Goal: Task Accomplishment & Management: Manage account settings

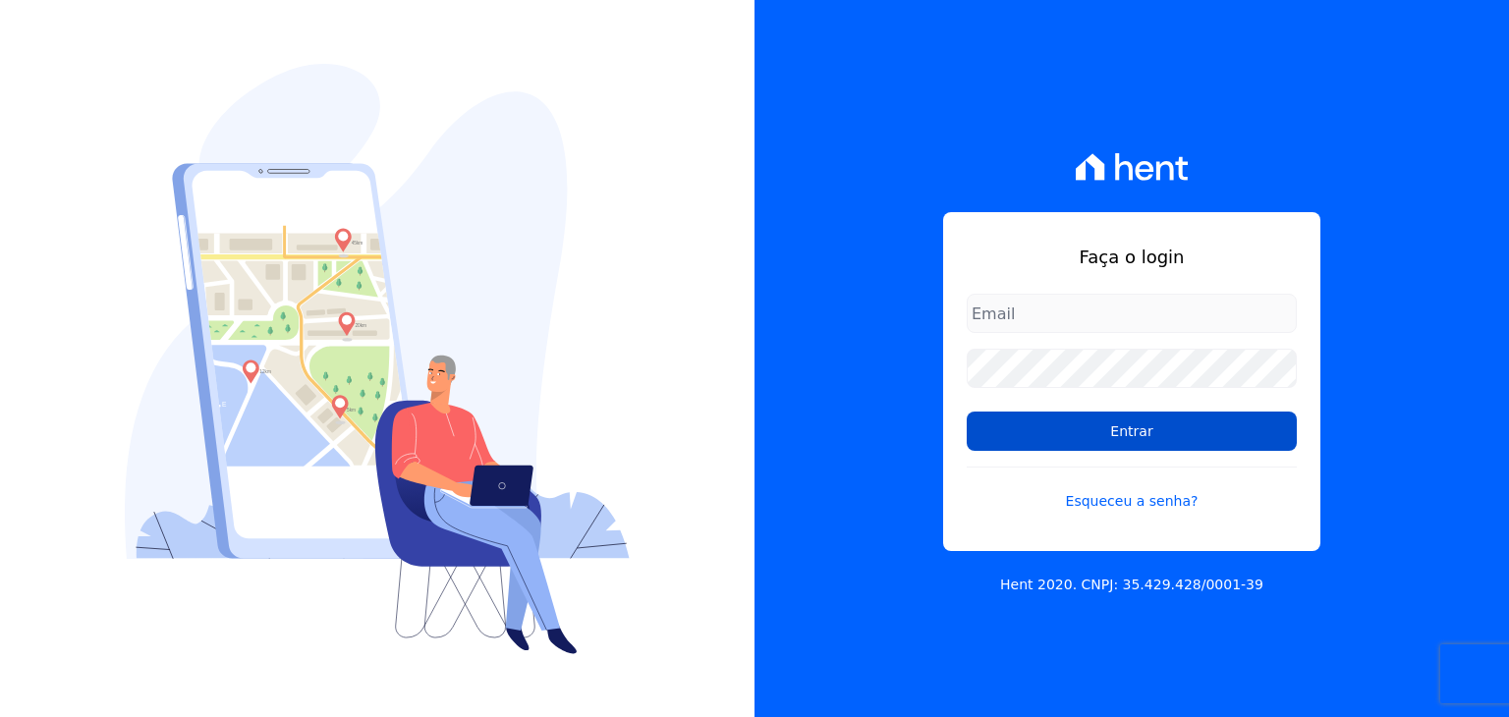
type input "[EMAIL_ADDRESS][DOMAIN_NAME]"
click at [1132, 446] on input "Entrar" at bounding box center [1132, 431] width 330 height 39
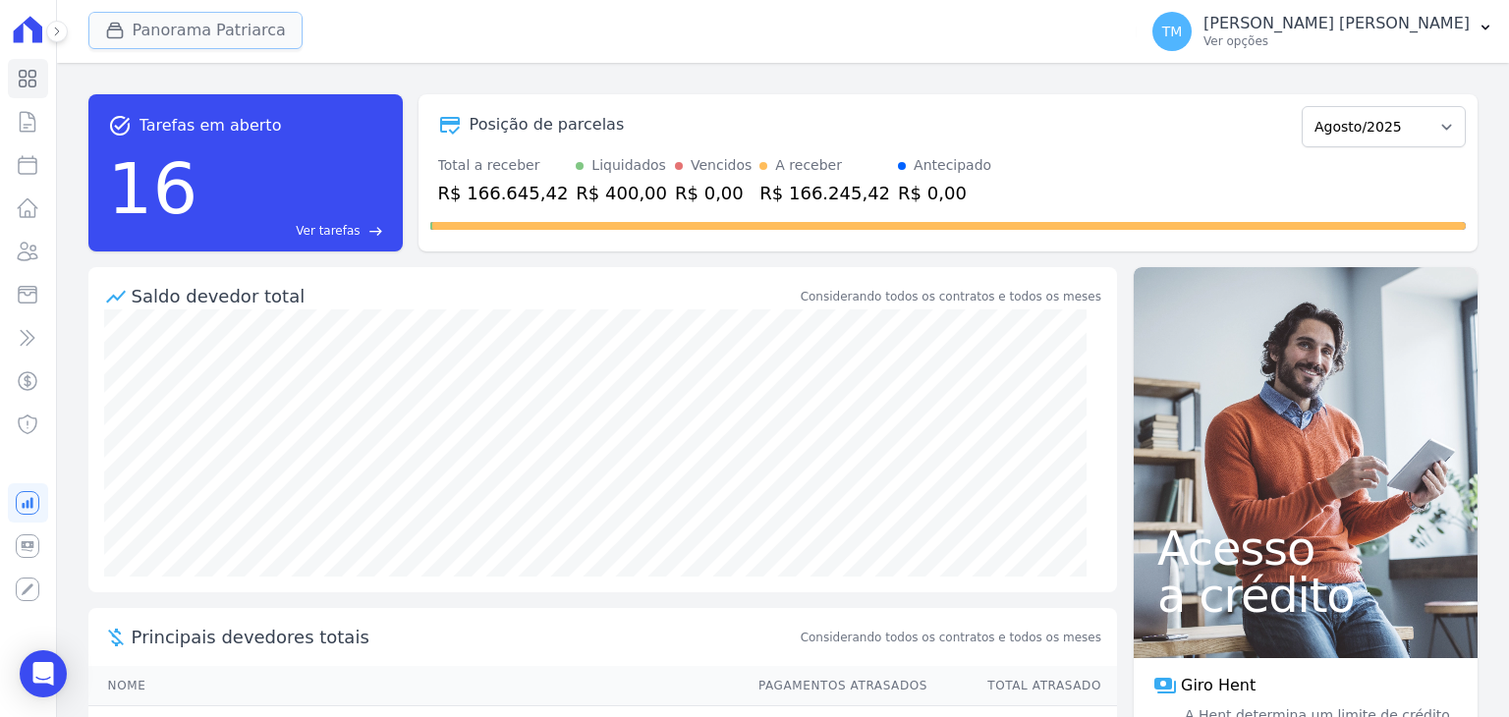
click at [255, 30] on button "Panorama Patriarca" at bounding box center [195, 30] width 214 height 37
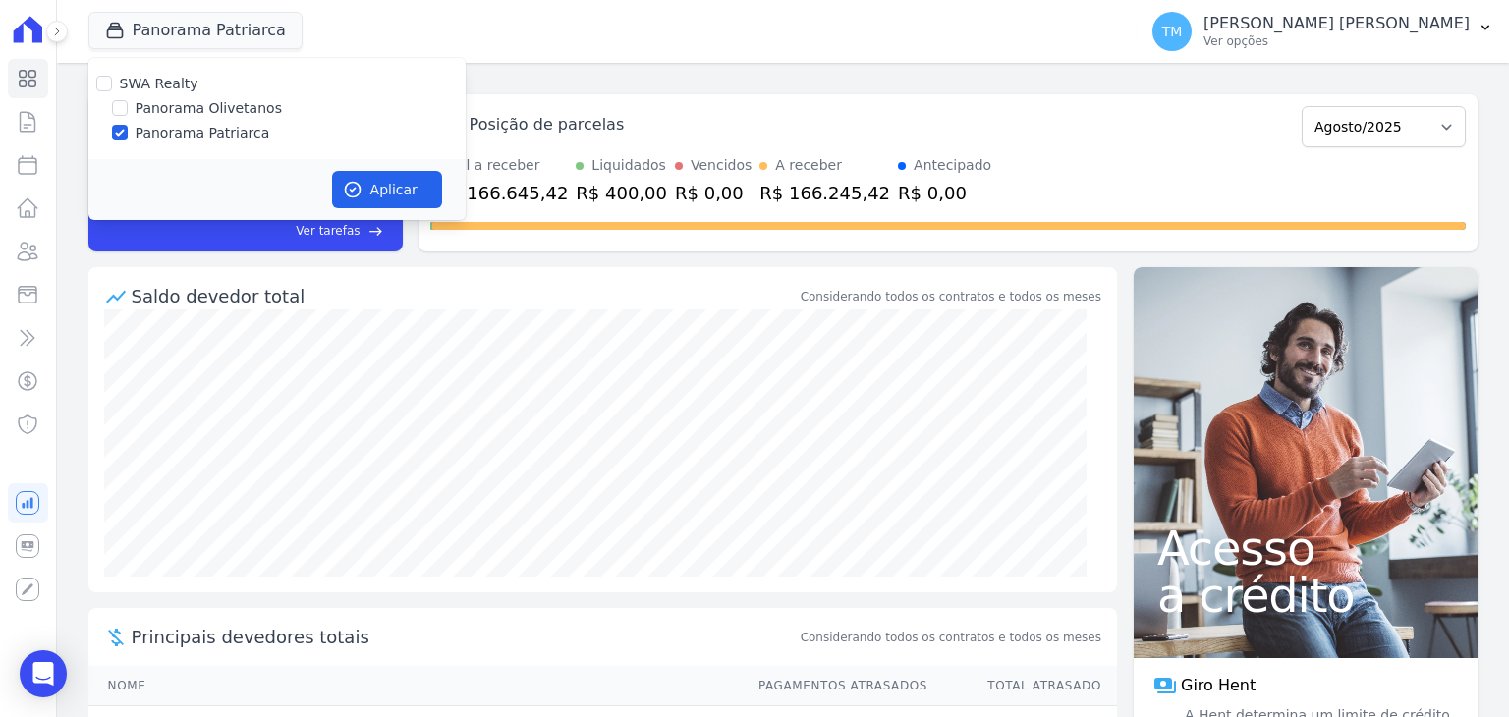
click at [248, 107] on label "Panorama Olivetanos" at bounding box center [209, 108] width 146 height 21
click at [128, 107] on input "Panorama Olivetanos" at bounding box center [120, 108] width 16 height 16
checkbox input "true"
click at [236, 135] on label "Panorama Patriarca" at bounding box center [203, 133] width 135 height 21
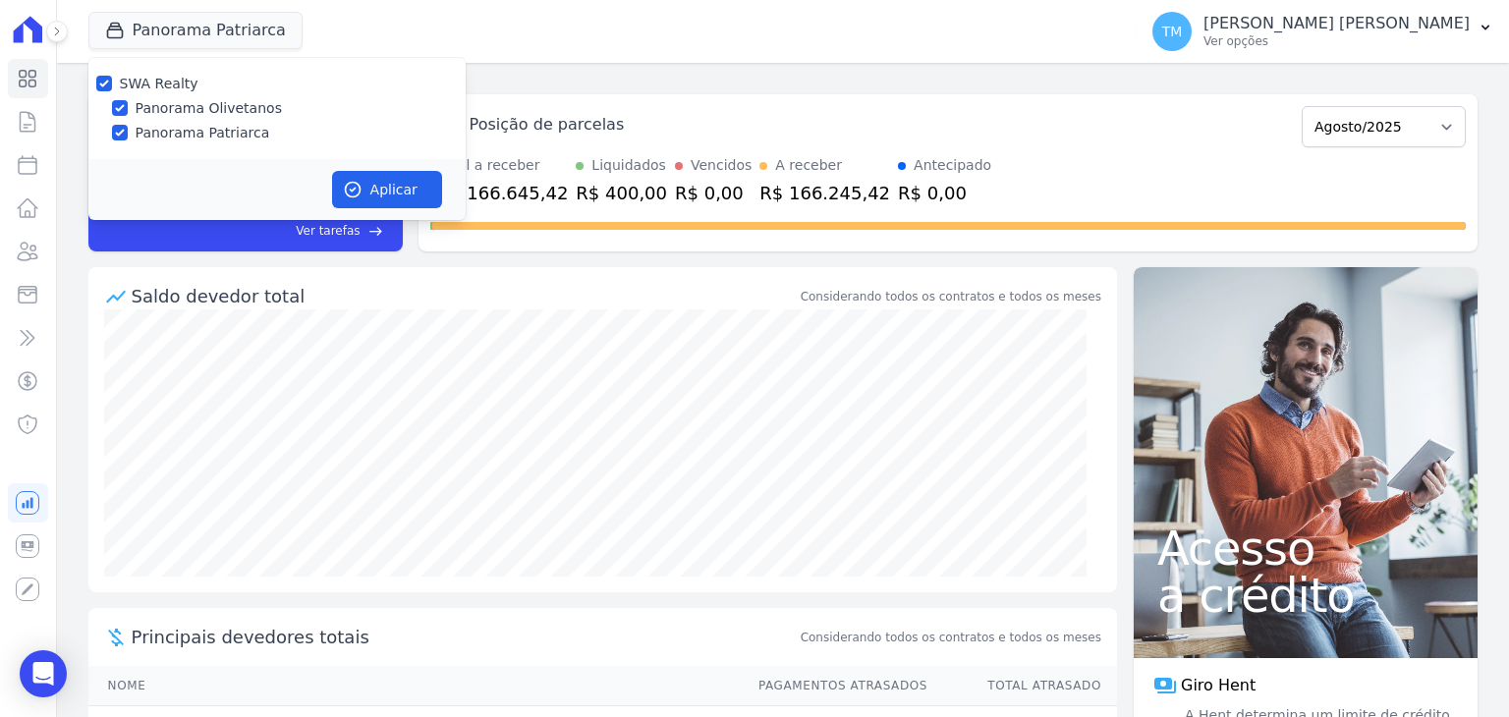
click at [128, 135] on input "Panorama Patriarca" at bounding box center [120, 133] width 16 height 16
checkbox input "false"
click at [415, 202] on button "Aplicar" at bounding box center [387, 189] width 110 height 37
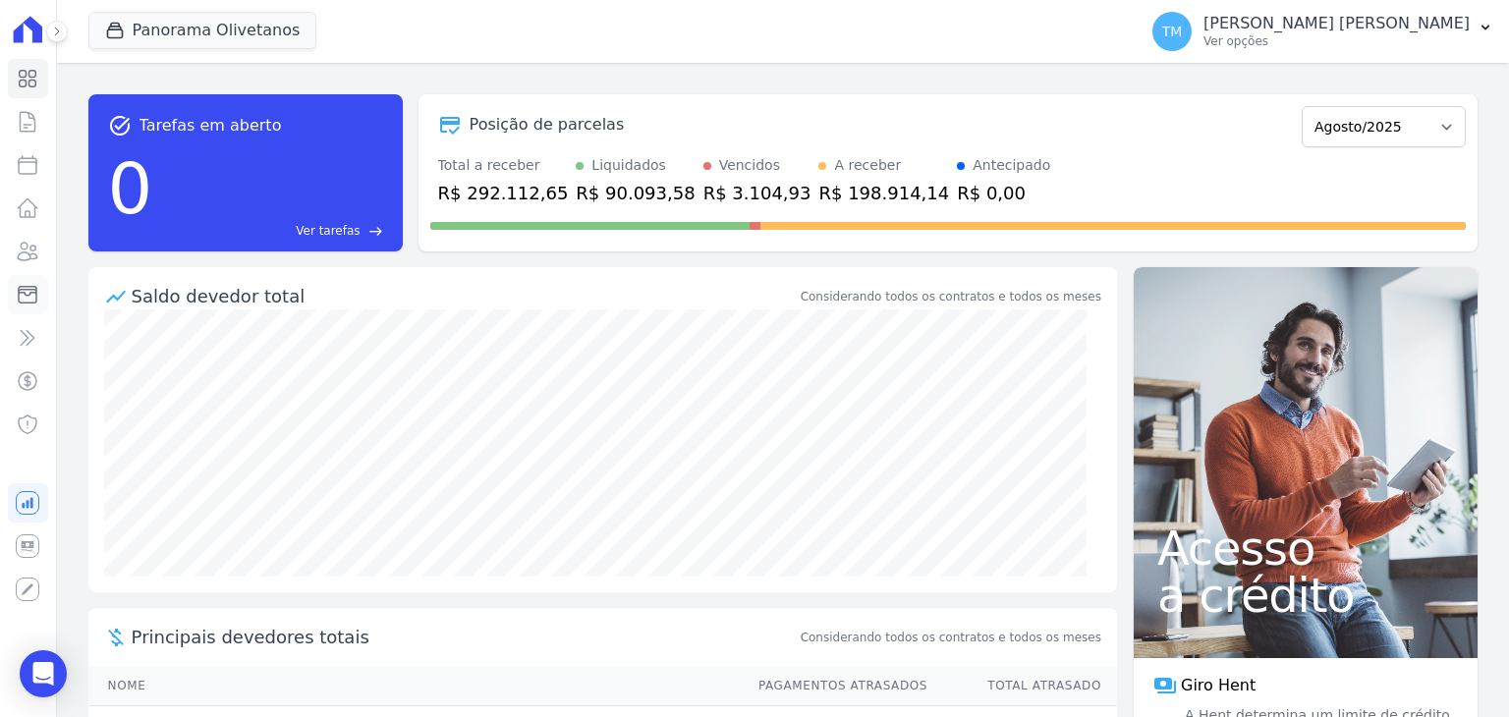
click at [31, 296] on icon at bounding box center [28, 295] width 24 height 24
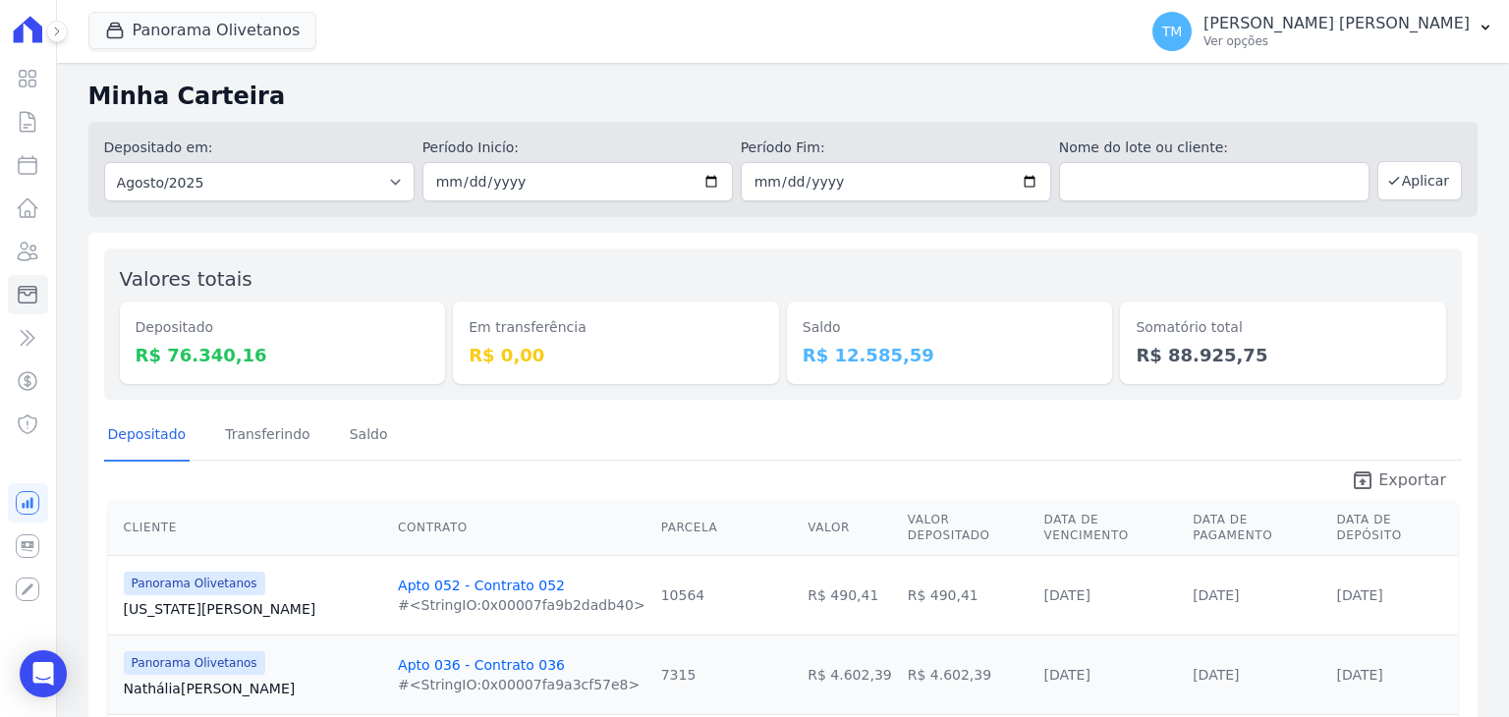
click at [1392, 490] on span "Exportar" at bounding box center [1412, 481] width 68 height 24
click at [1419, 25] on p "Taina Mendes Santos" at bounding box center [1336, 24] width 266 height 20
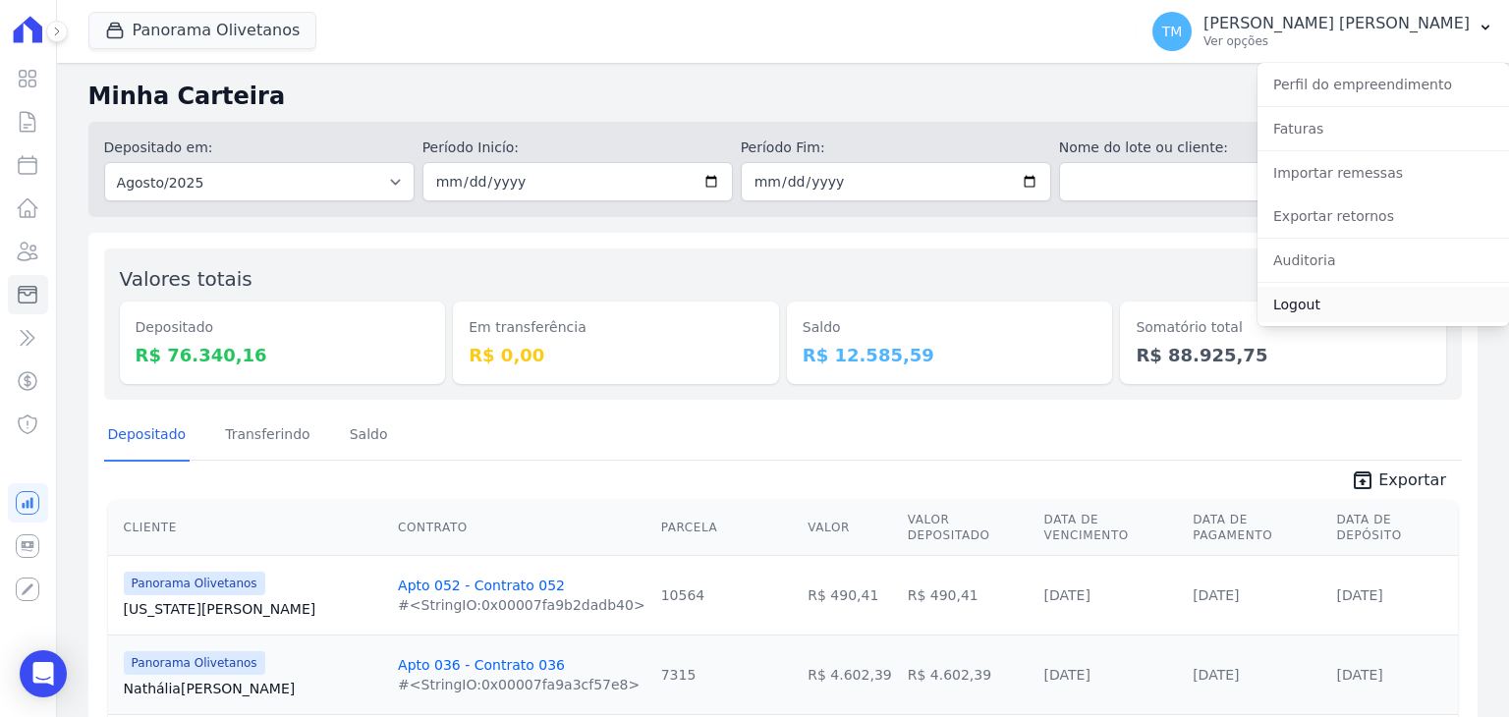
click at [1304, 317] on link "Logout" at bounding box center [1382, 304] width 251 height 35
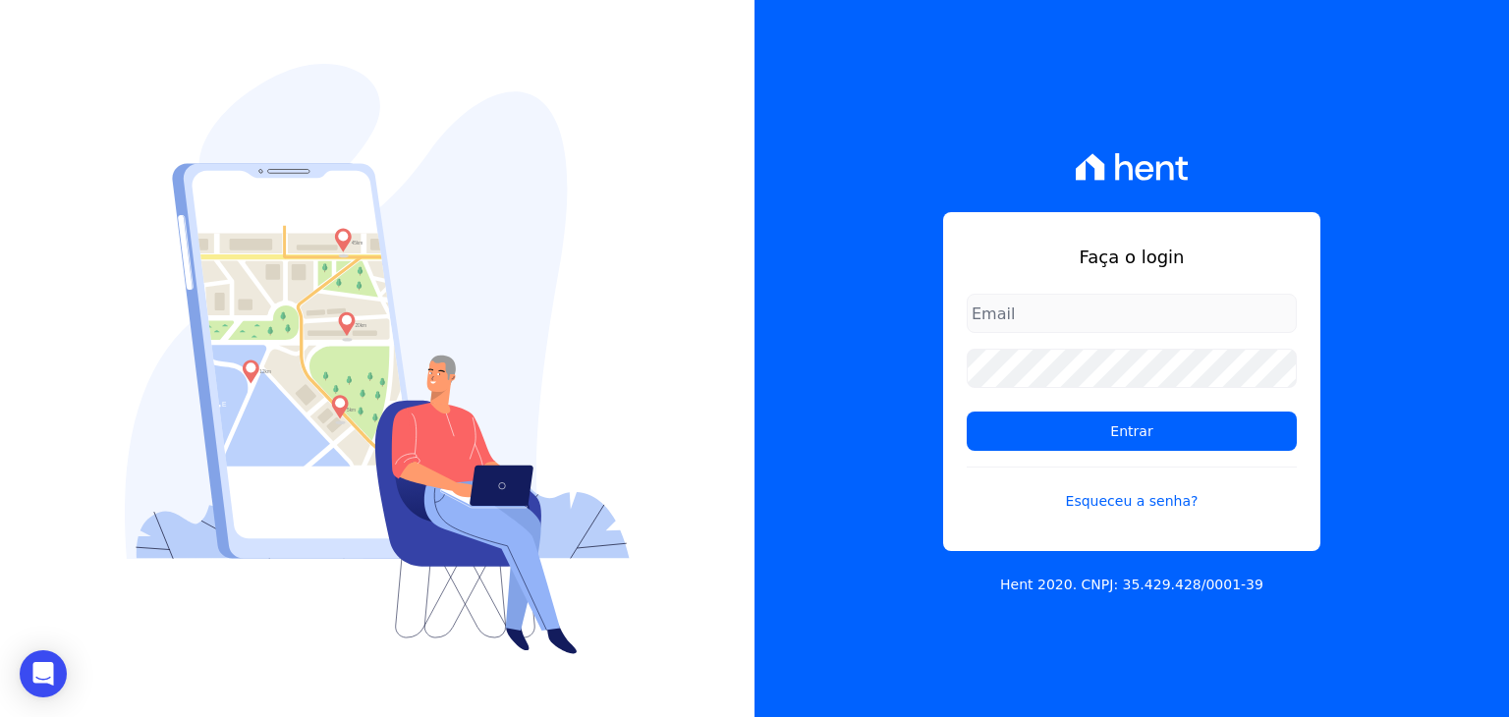
type input "[EMAIL_ADDRESS][DOMAIN_NAME]"
